Goal: Task Accomplishment & Management: Use online tool/utility

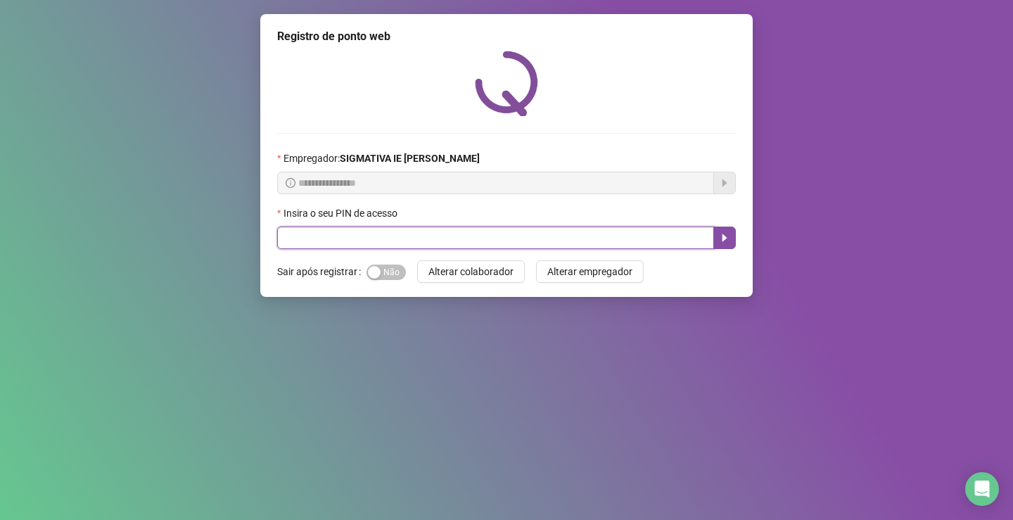
click at [319, 237] on input "text" at bounding box center [495, 237] width 437 height 23
type input "*"
paste input "*****"
type input "*****"
click at [718, 236] on button "button" at bounding box center [724, 237] width 23 height 23
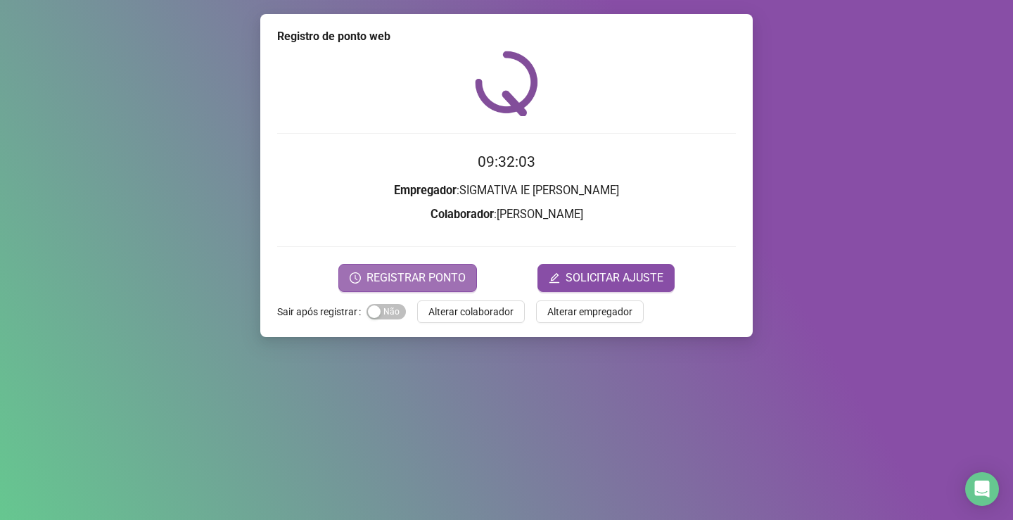
click at [388, 268] on button "REGISTRAR PONTO" at bounding box center [407, 278] width 139 height 28
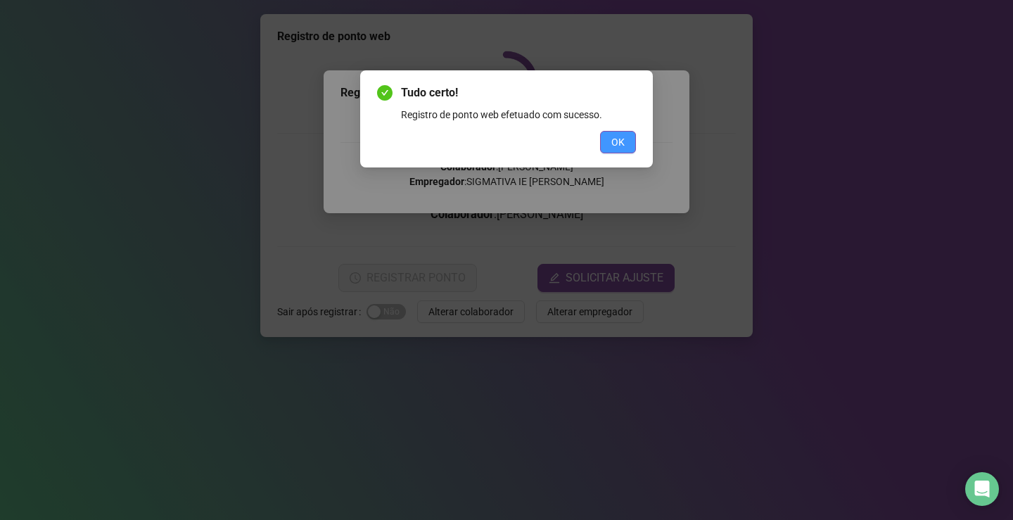
click at [615, 146] on span "OK" at bounding box center [617, 141] width 13 height 15
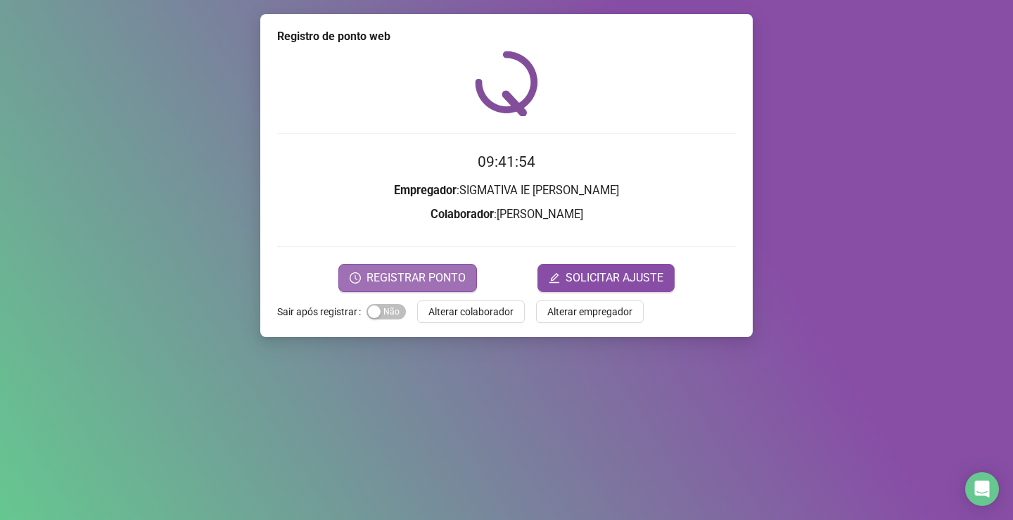
click at [397, 269] on button "REGISTRAR PONTO" at bounding box center [407, 278] width 139 height 28
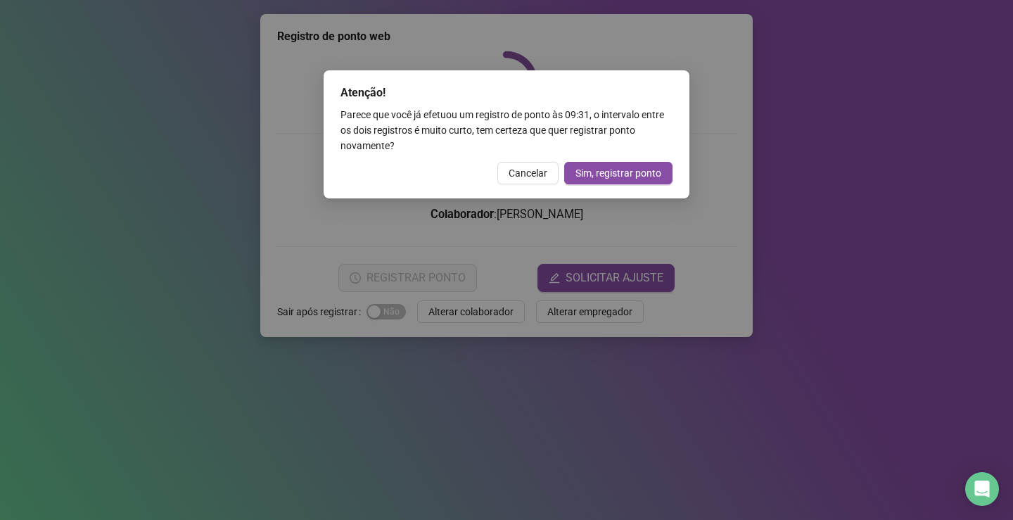
drag, startPoint x: 615, startPoint y: 162, endPoint x: 625, endPoint y: 157, distance: 10.4
click at [617, 161] on div "Atenção! Parece que você já efetuou um registro de ponto às 09:31 , o intervalo…" at bounding box center [507, 134] width 366 height 128
click at [630, 170] on span "Sim, registrar ponto" at bounding box center [618, 172] width 86 height 15
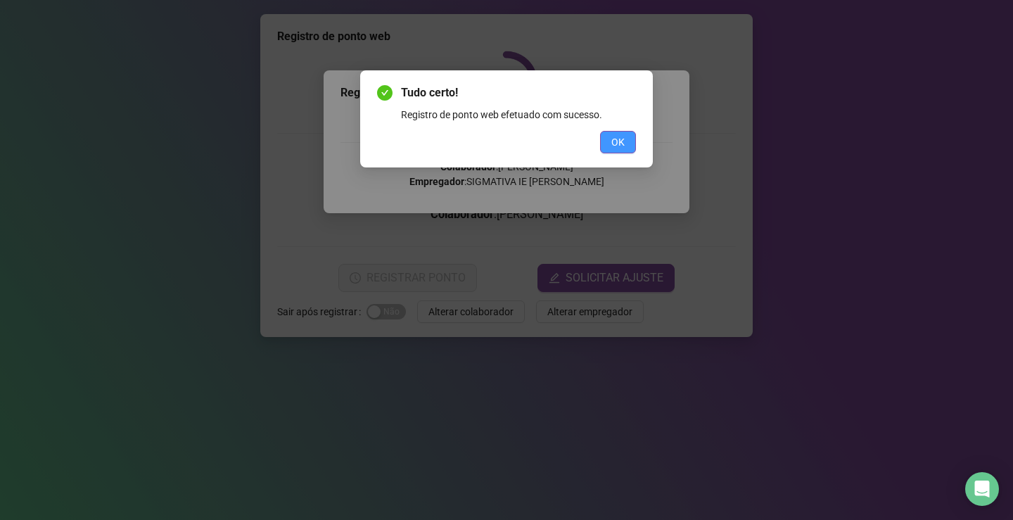
click at [626, 146] on button "OK" at bounding box center [618, 142] width 36 height 23
